Goal: Check status: Check status

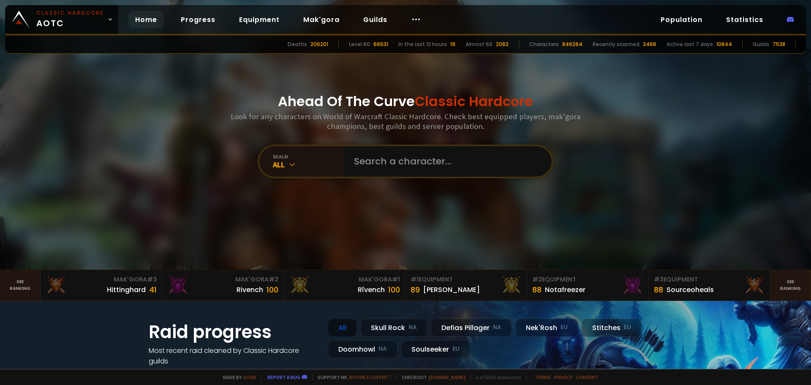
click at [424, 153] on input "text" at bounding box center [445, 161] width 193 height 30
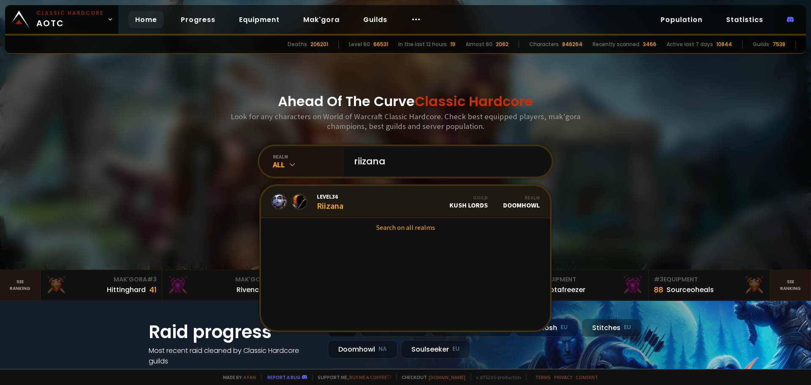
type input "riizana"
click at [383, 204] on link "Level 36 Riizana Guild Kush Lords Realm Doomhowl" at bounding box center [405, 202] width 289 height 32
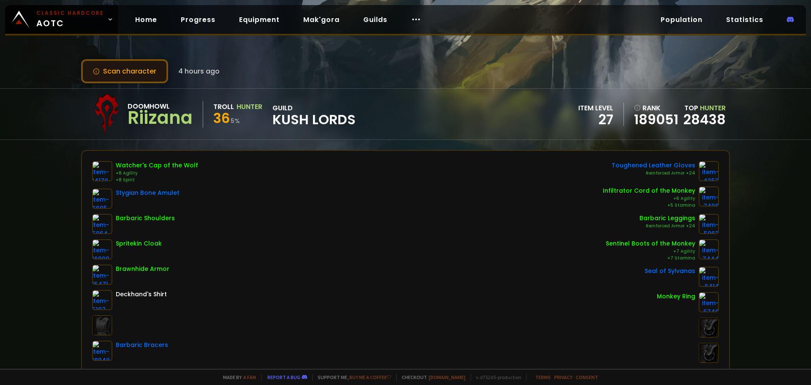
click at [153, 74] on button "Scan character" at bounding box center [124, 71] width 87 height 24
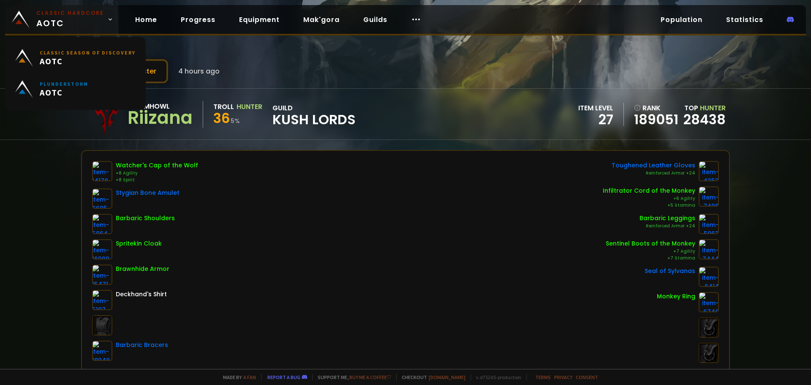
click at [72, 14] on small "Classic Hardcore" at bounding box center [70, 13] width 68 height 8
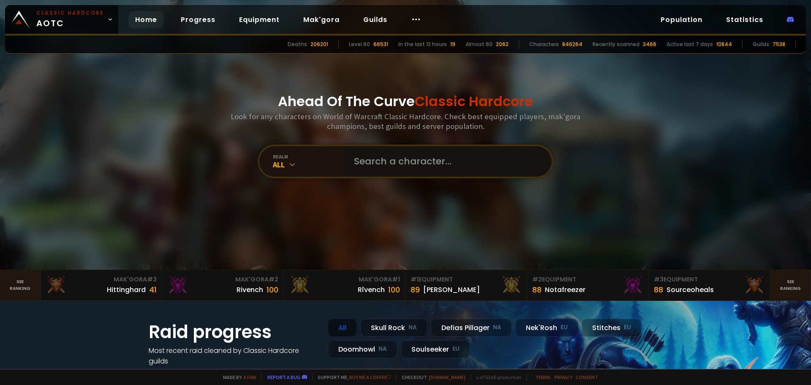
click at [411, 163] on input "text" at bounding box center [445, 161] width 193 height 30
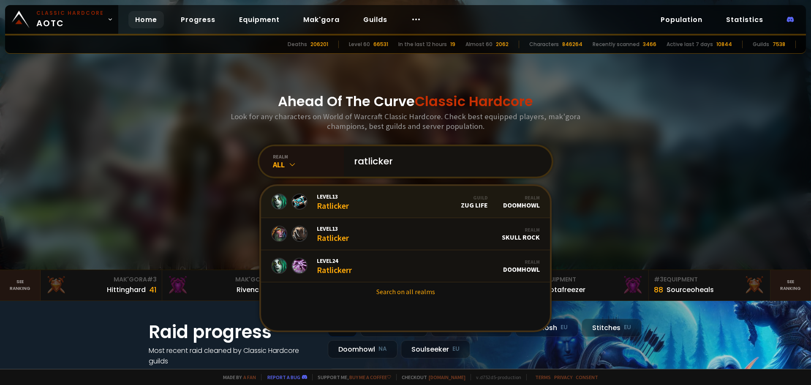
type input "ratlicker"
click at [360, 205] on link "Level 13 Ratlicker Guild Zug Life Realm Doomhowl" at bounding box center [405, 202] width 289 height 32
